Goal: Transaction & Acquisition: Book appointment/travel/reservation

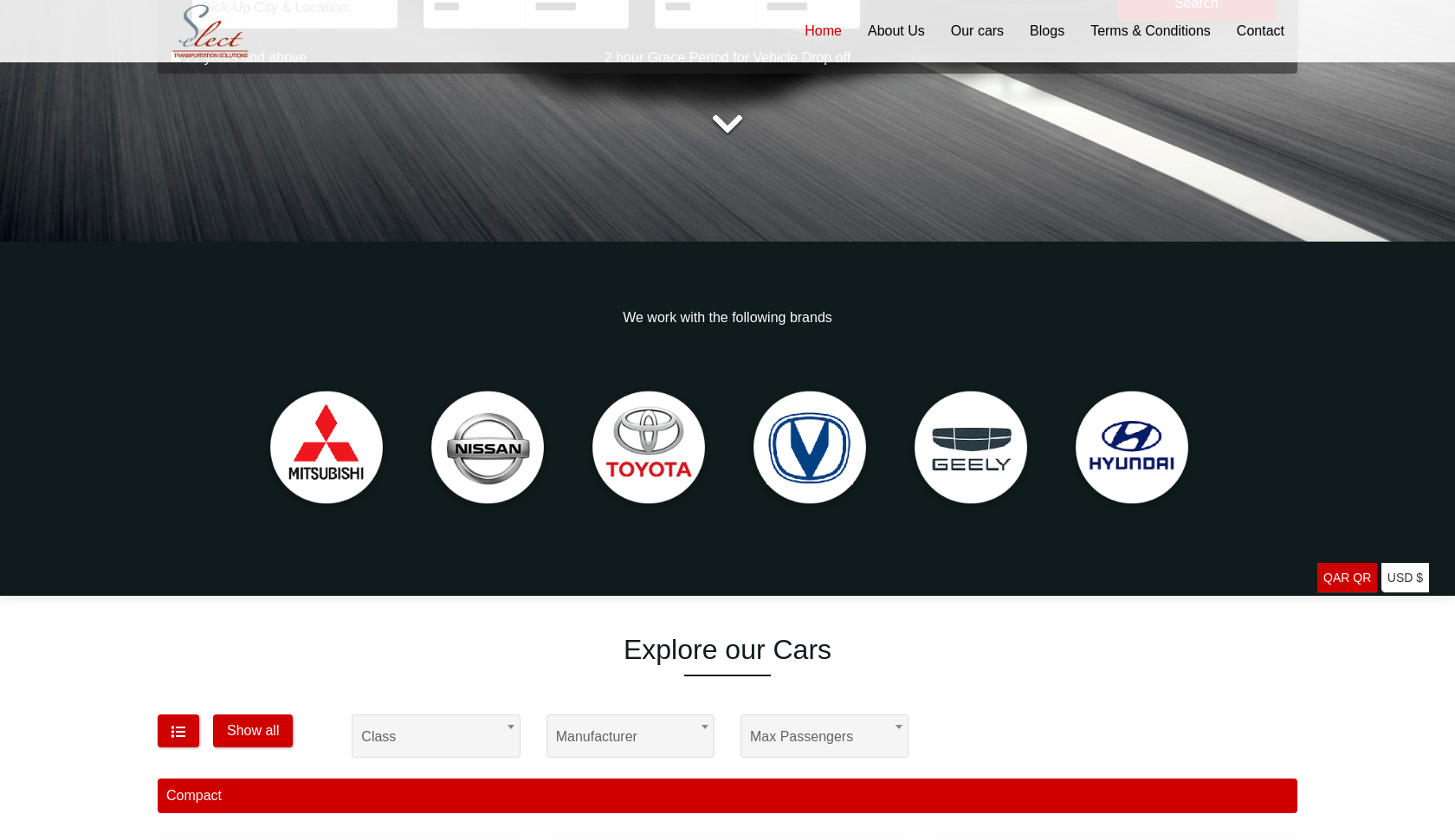
scroll to position [972, 0]
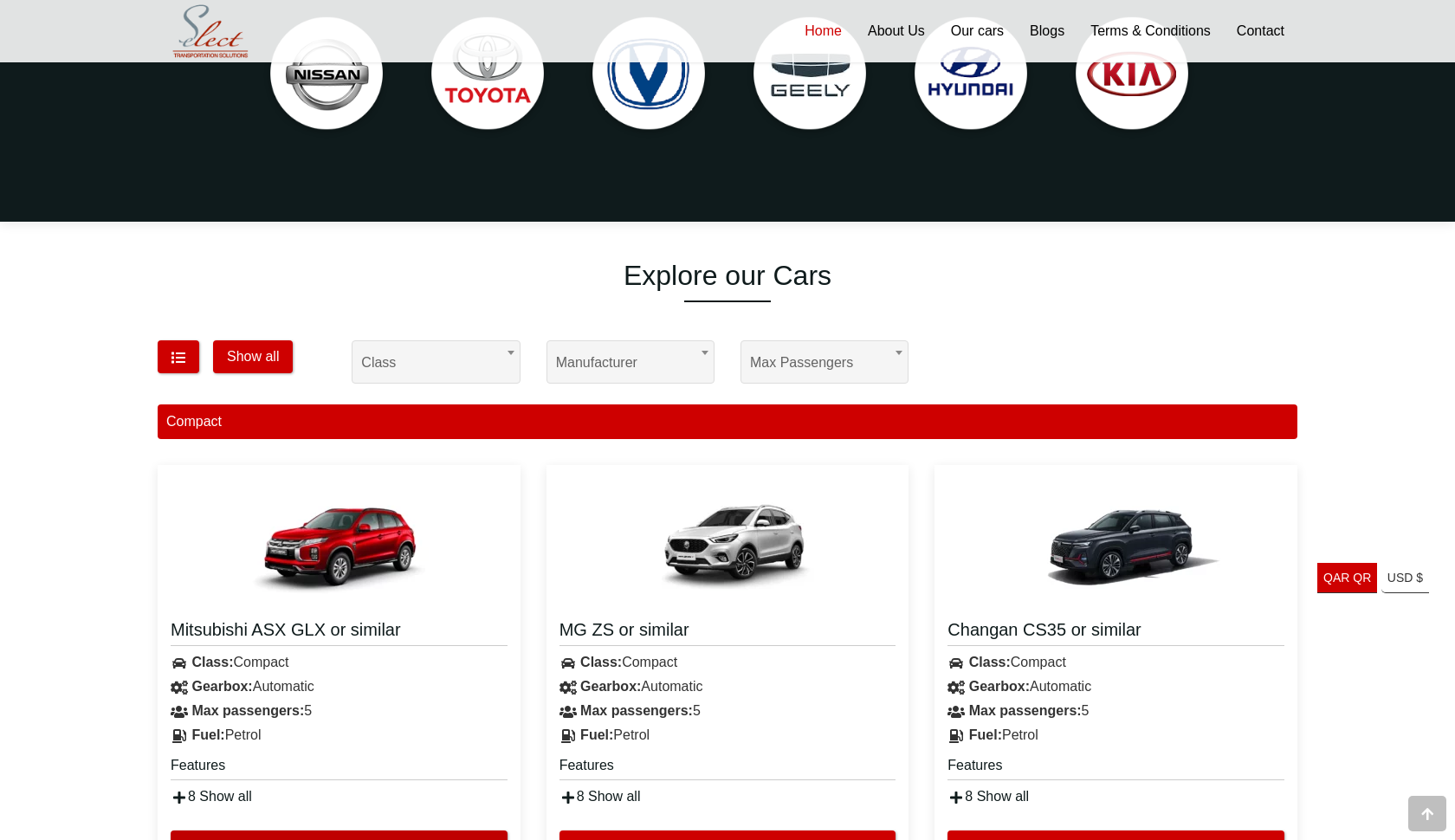
click at [246, 830] on button "Explore" at bounding box center [339, 846] width 337 height 33
